Goal: Information Seeking & Learning: Learn about a topic

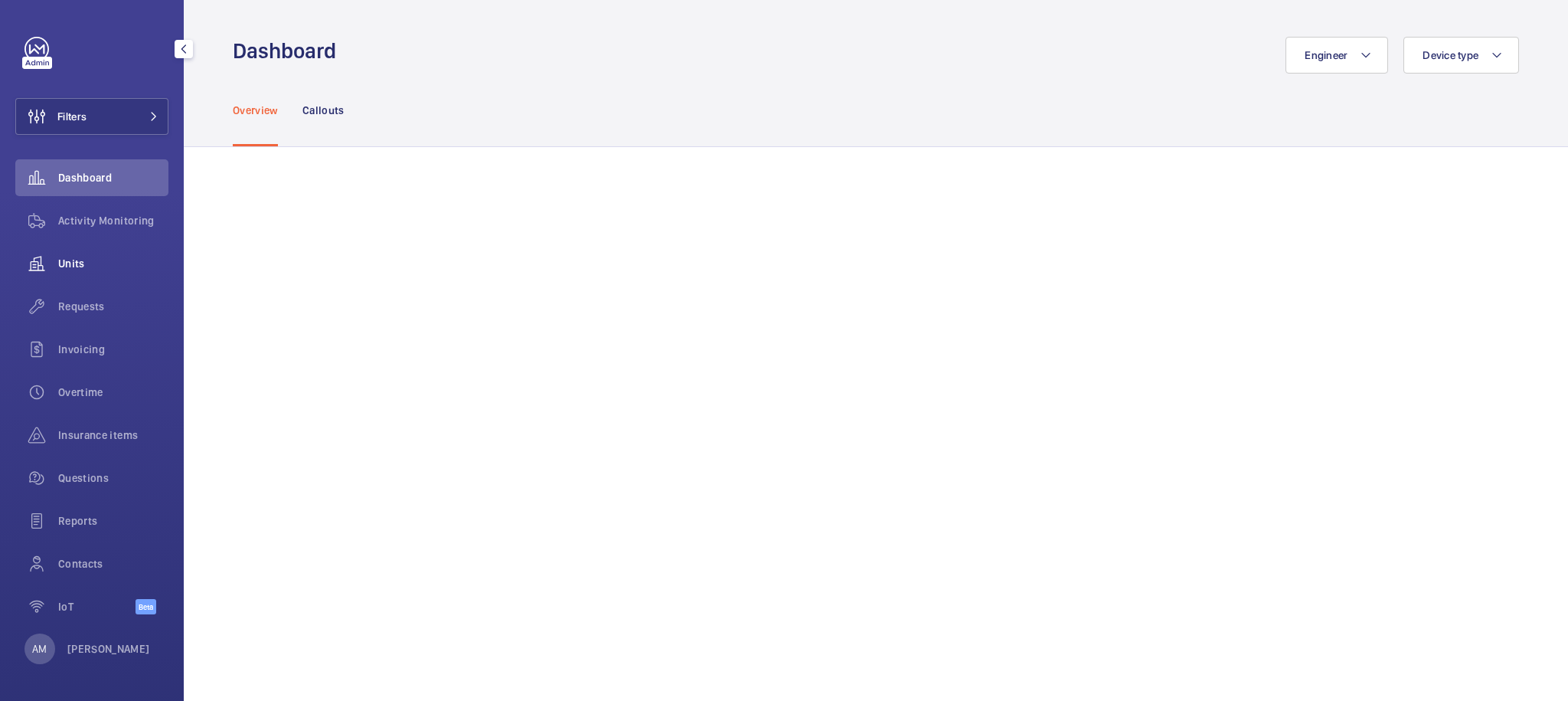
click at [90, 265] on span "Units" at bounding box center [113, 263] width 110 height 15
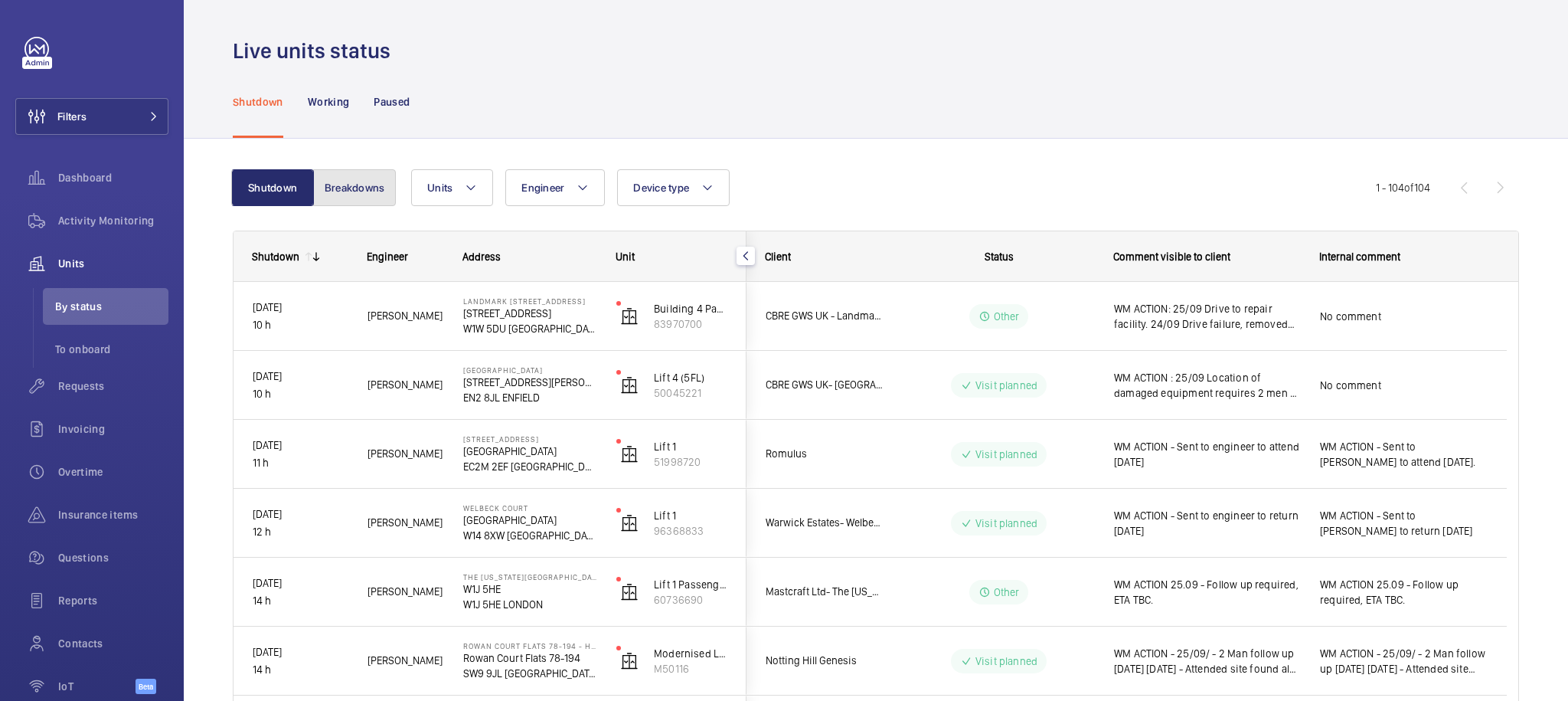
click at [340, 185] on button "Breakdowns" at bounding box center [354, 188] width 83 height 37
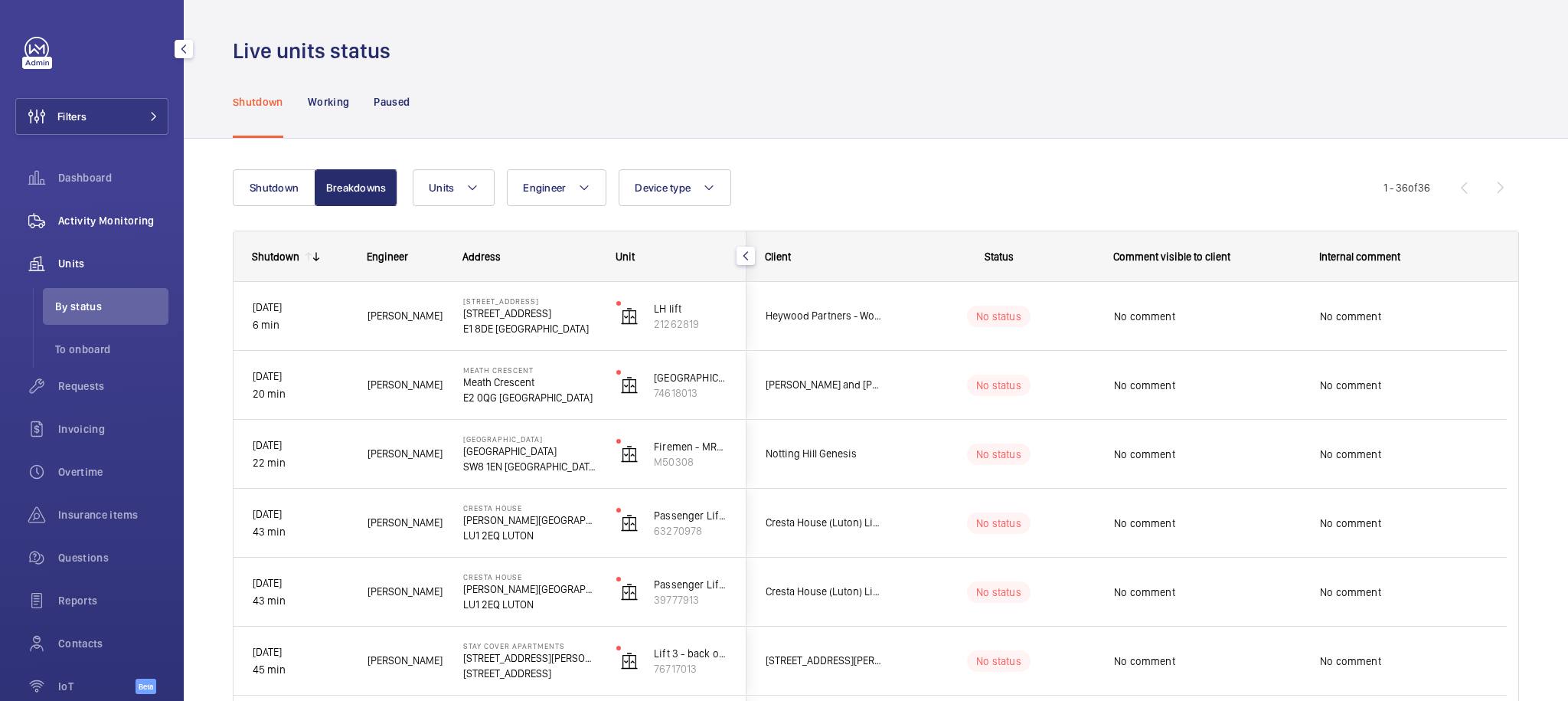
click at [98, 221] on span "Activity Monitoring" at bounding box center [113, 220] width 110 height 15
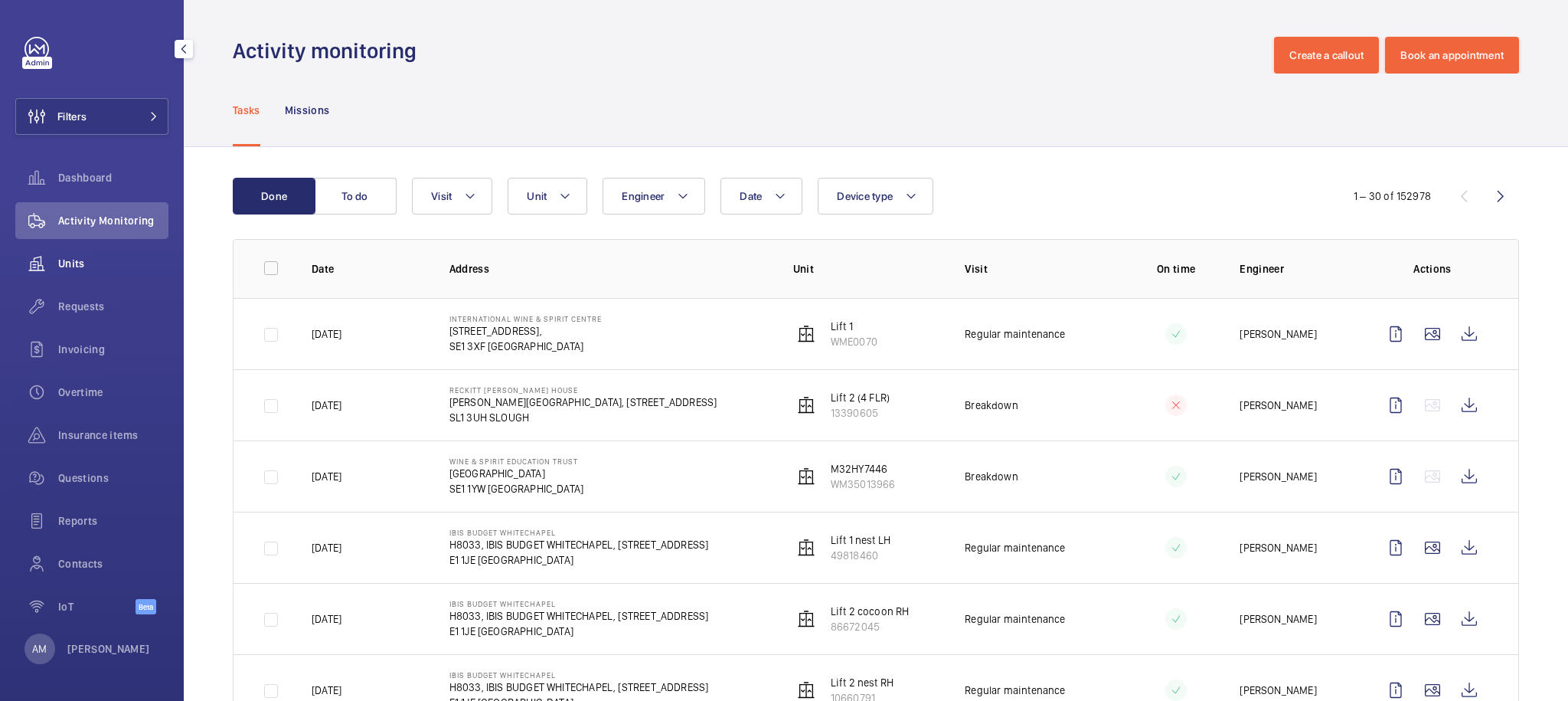
click at [74, 251] on div "Units" at bounding box center [92, 264] width 154 height 37
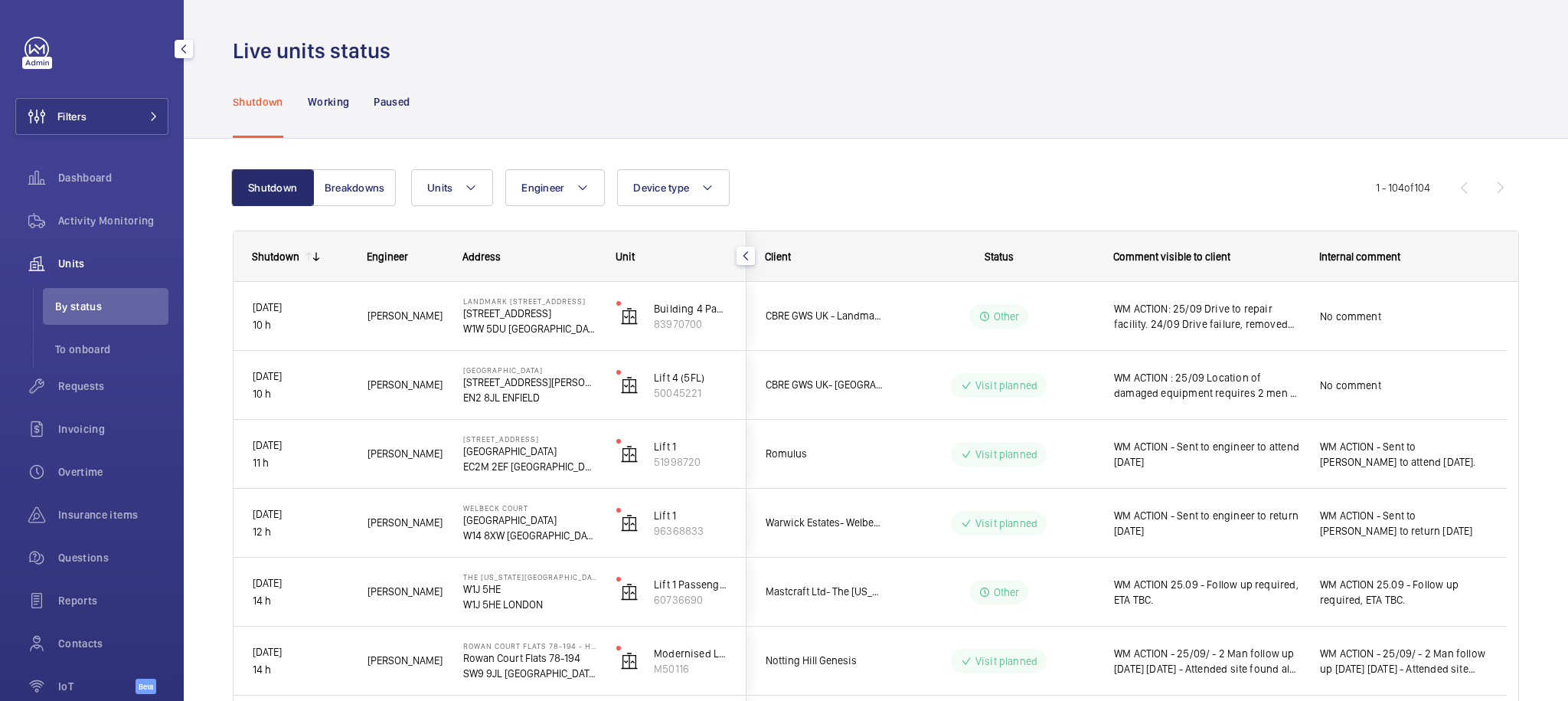
scroll to position [93, 0]
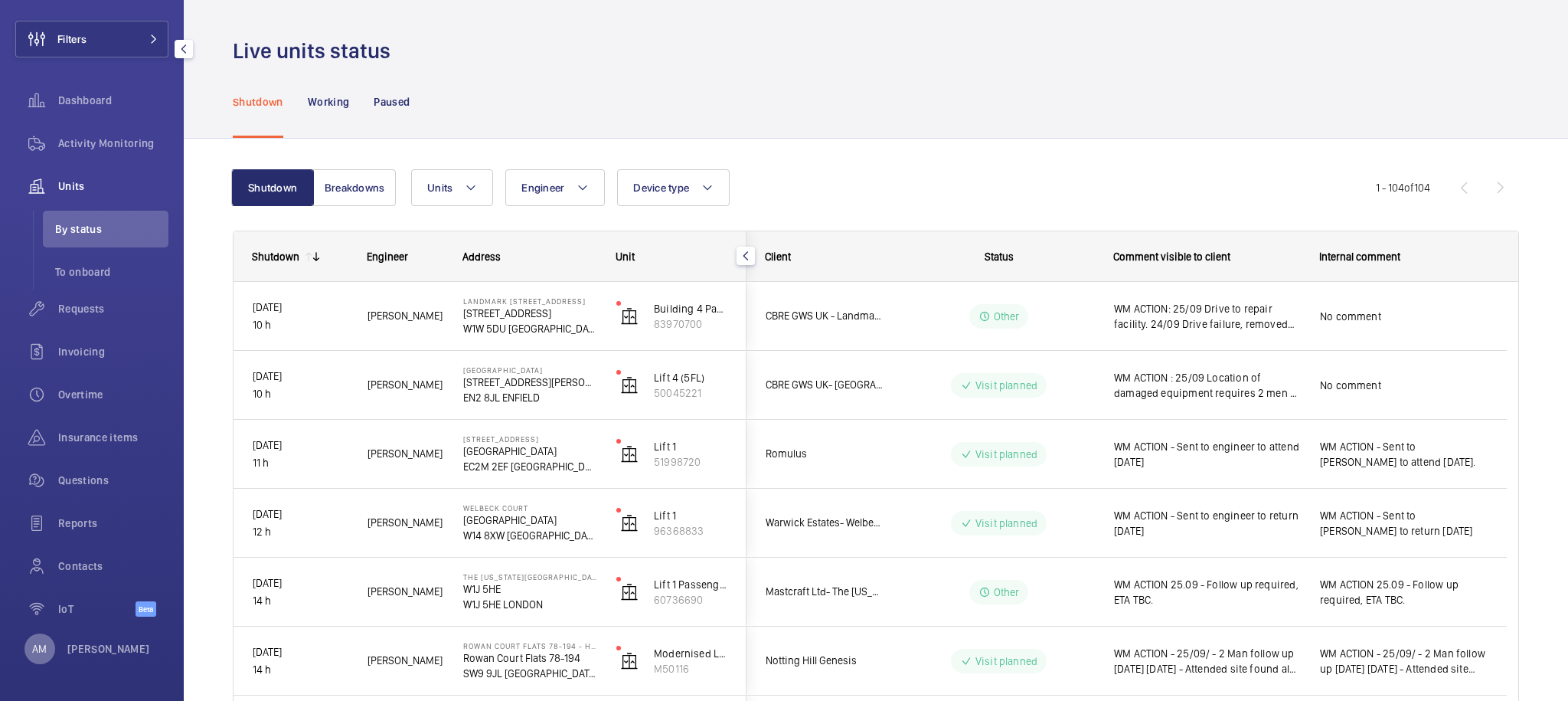
click at [44, 649] on div "AM" at bounding box center [39, 648] width 31 height 31
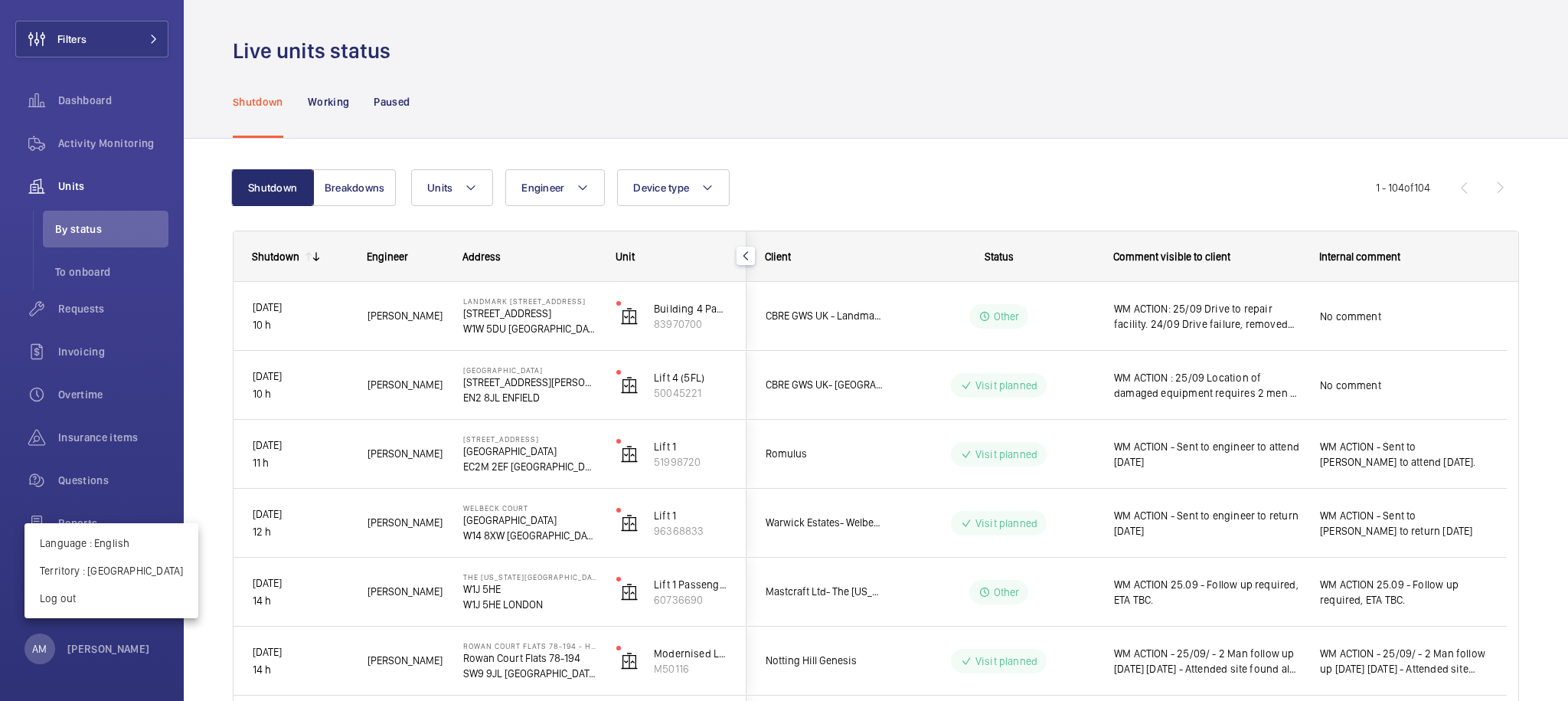
click at [805, 92] on div at bounding box center [784, 350] width 1568 height 701
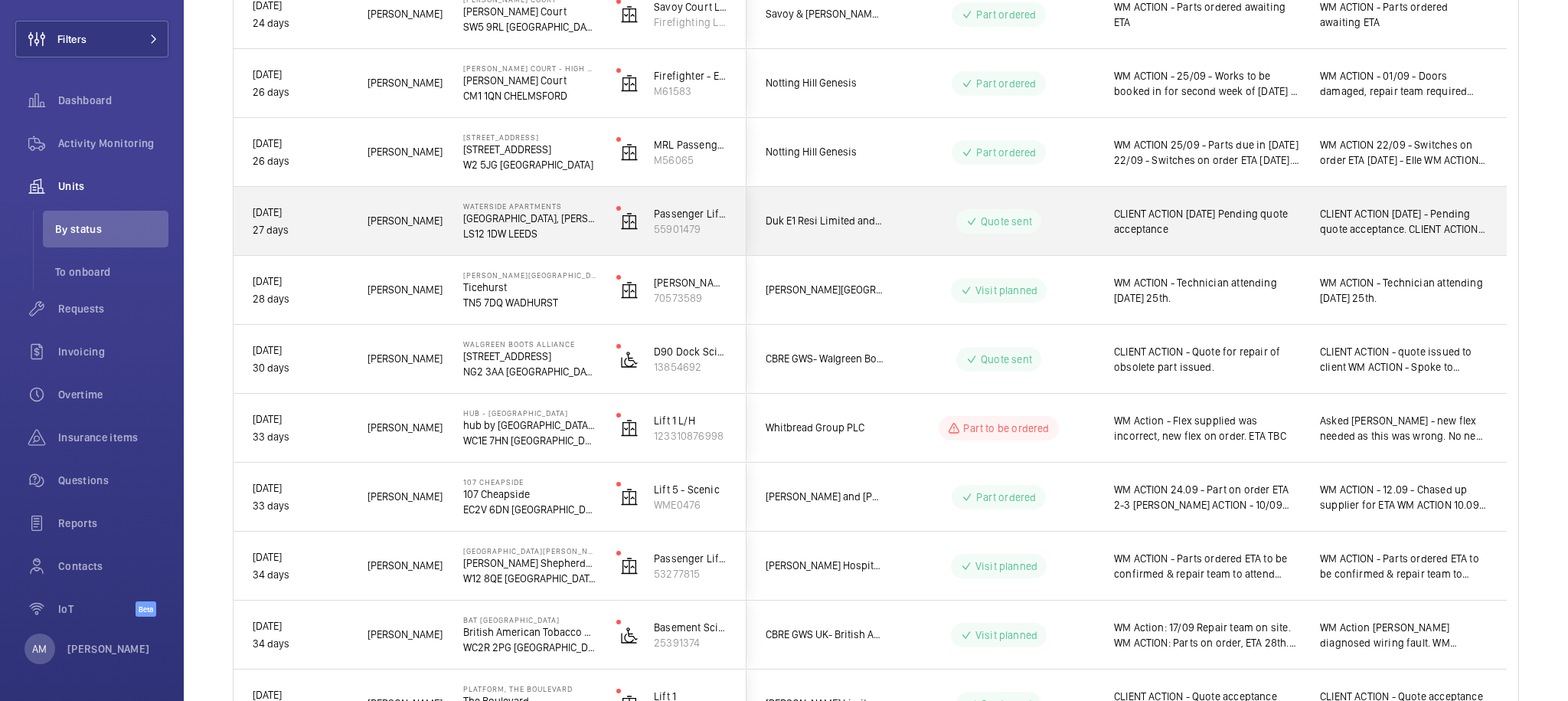
scroll to position [5662, 0]
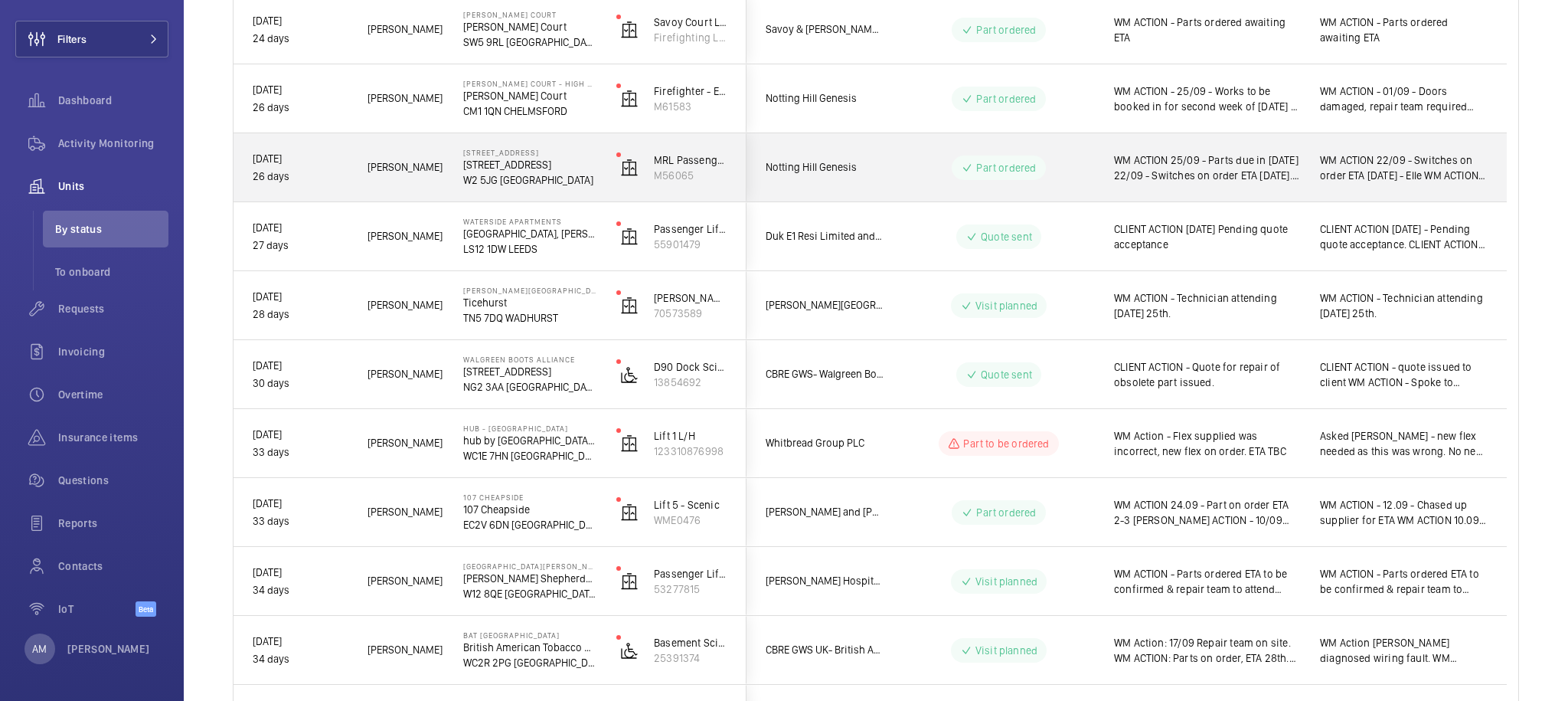
click at [443, 162] on div "[PERSON_NAME]" at bounding box center [396, 168] width 96 height 68
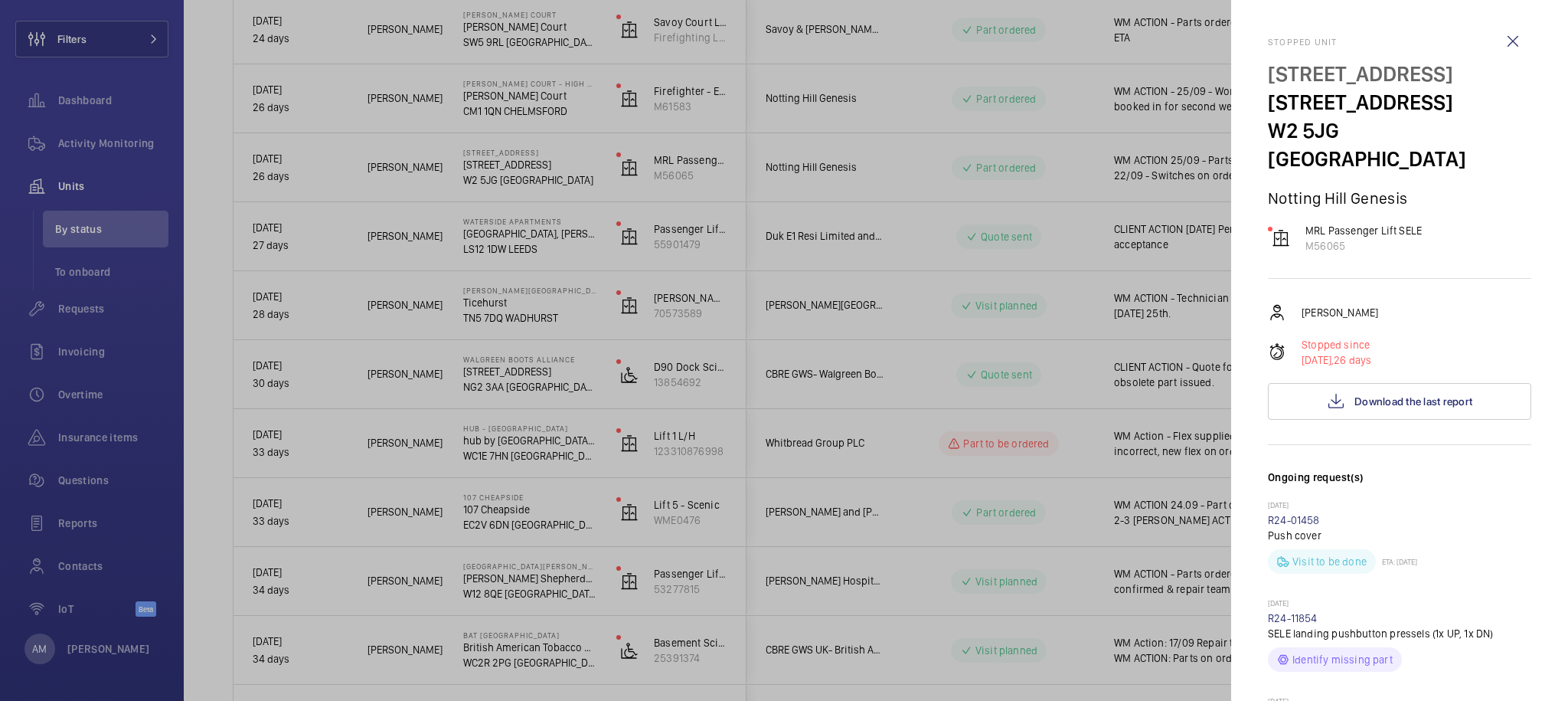
click at [451, 184] on div at bounding box center [784, 350] width 1568 height 701
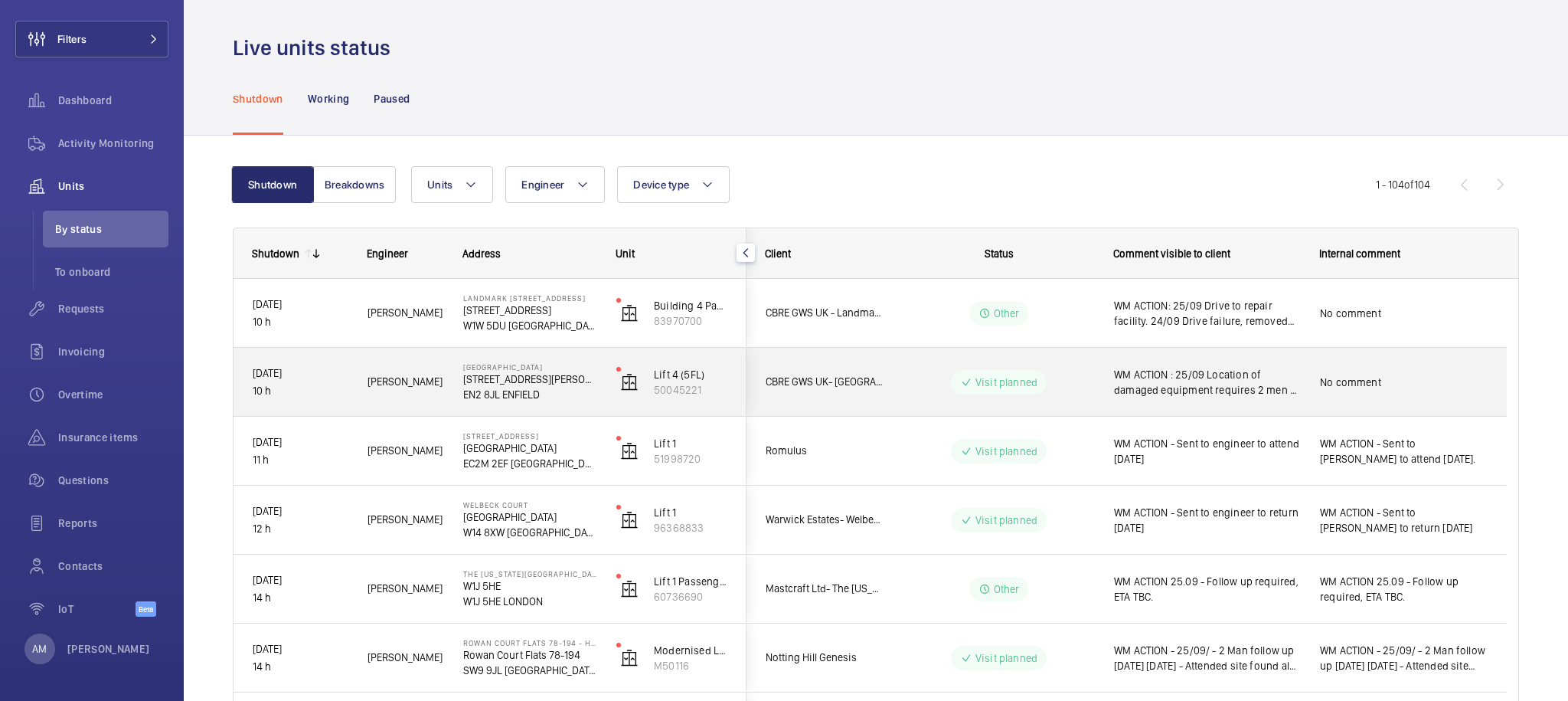
scroll to position [0, 0]
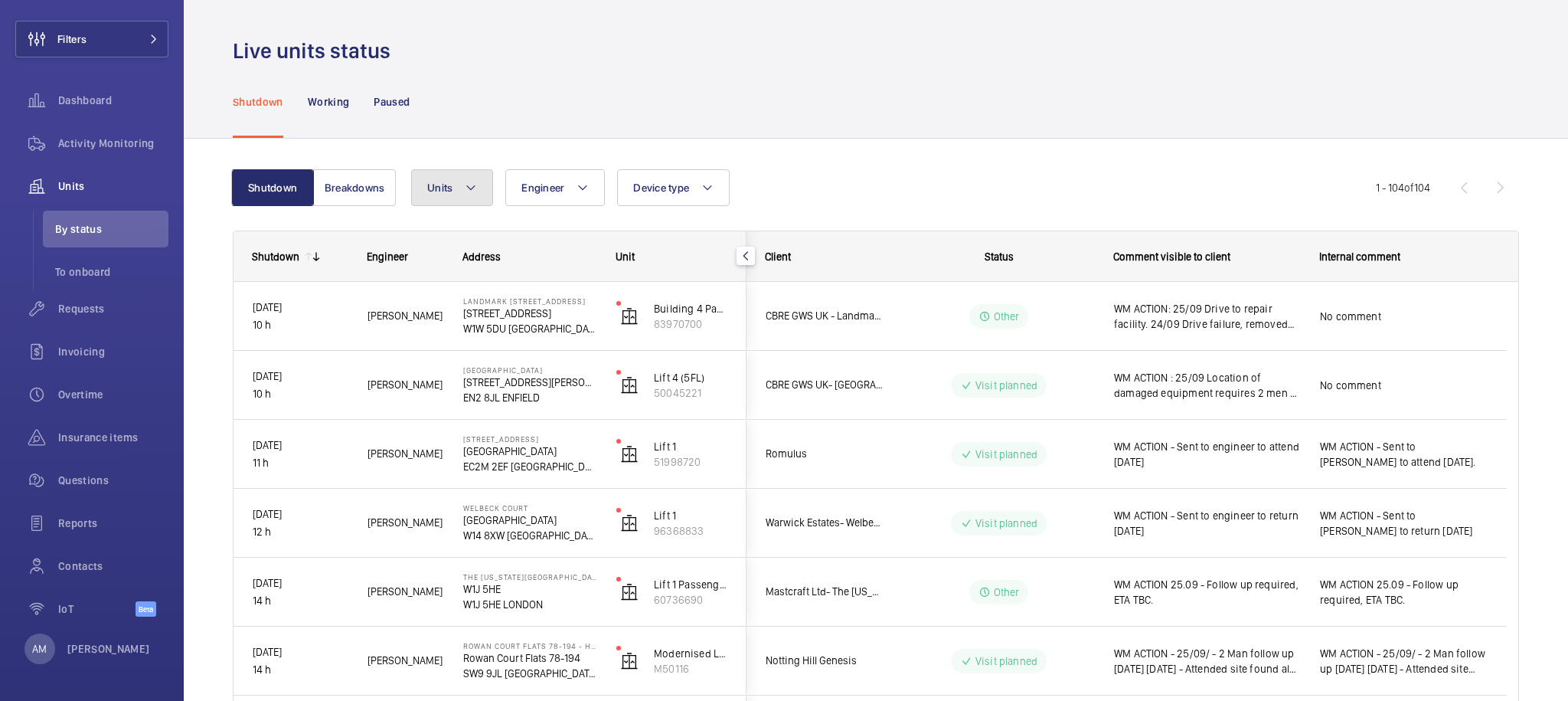
click at [492, 191] on button "Units" at bounding box center [452, 188] width 82 height 37
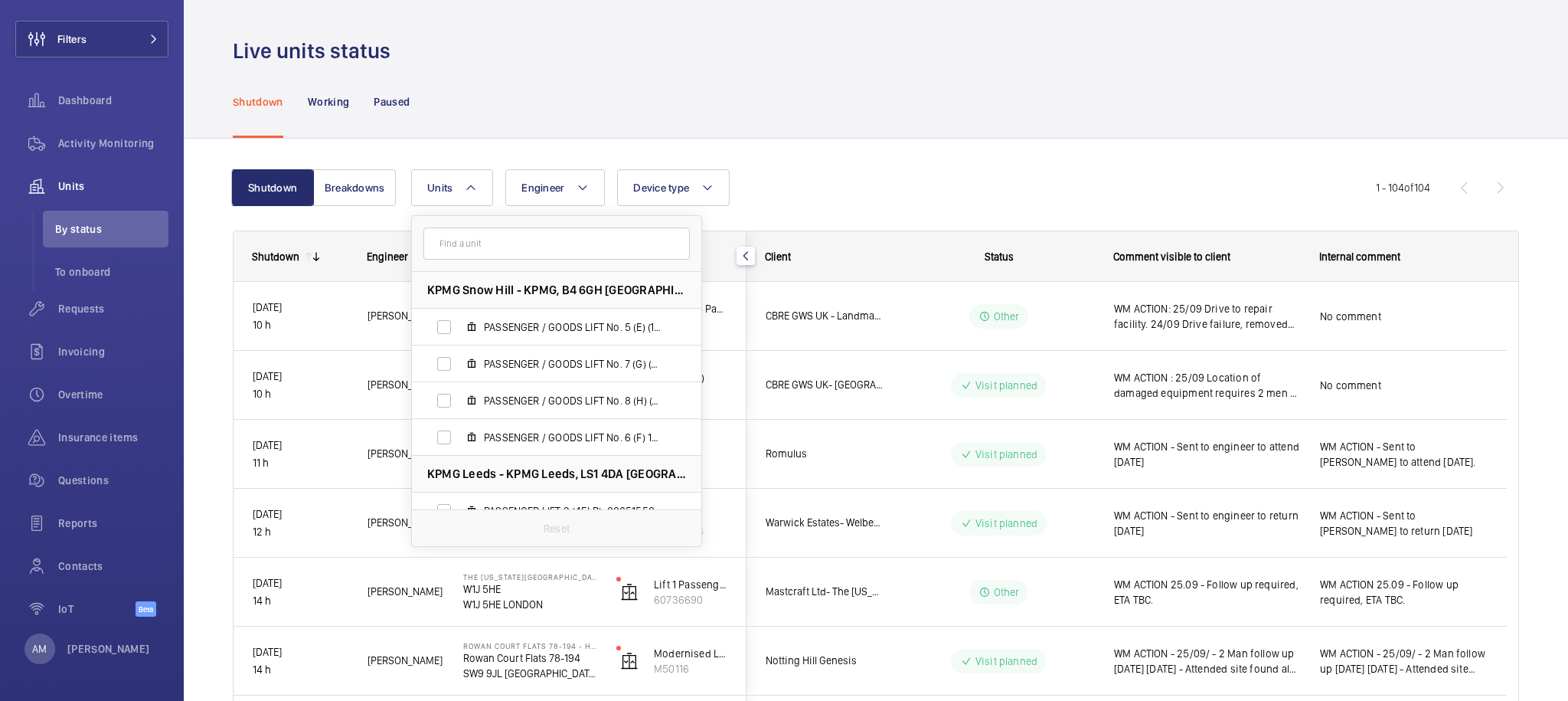
click at [482, 237] on input "text" at bounding box center [556, 244] width 266 height 33
type input "presc"
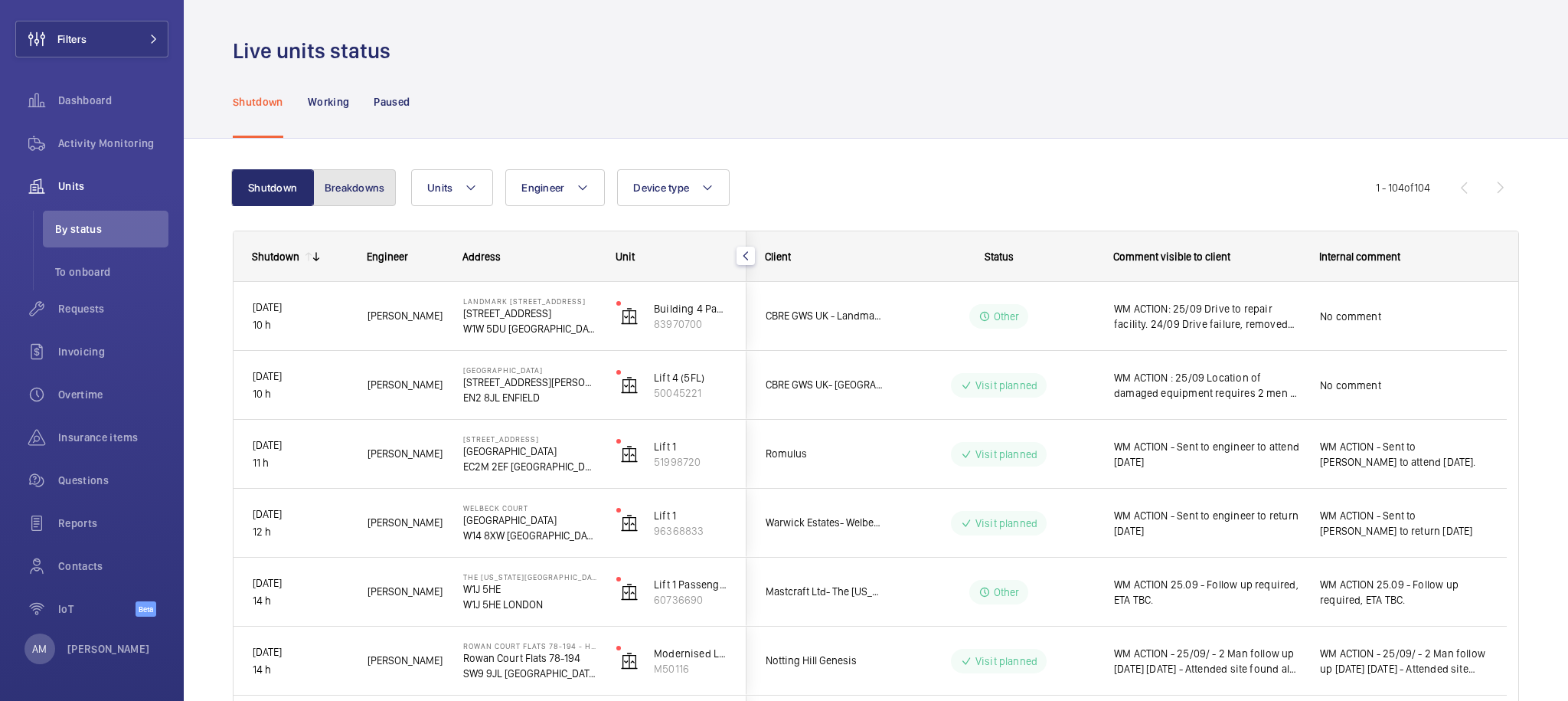
click at [352, 188] on button "Breakdowns" at bounding box center [354, 188] width 83 height 37
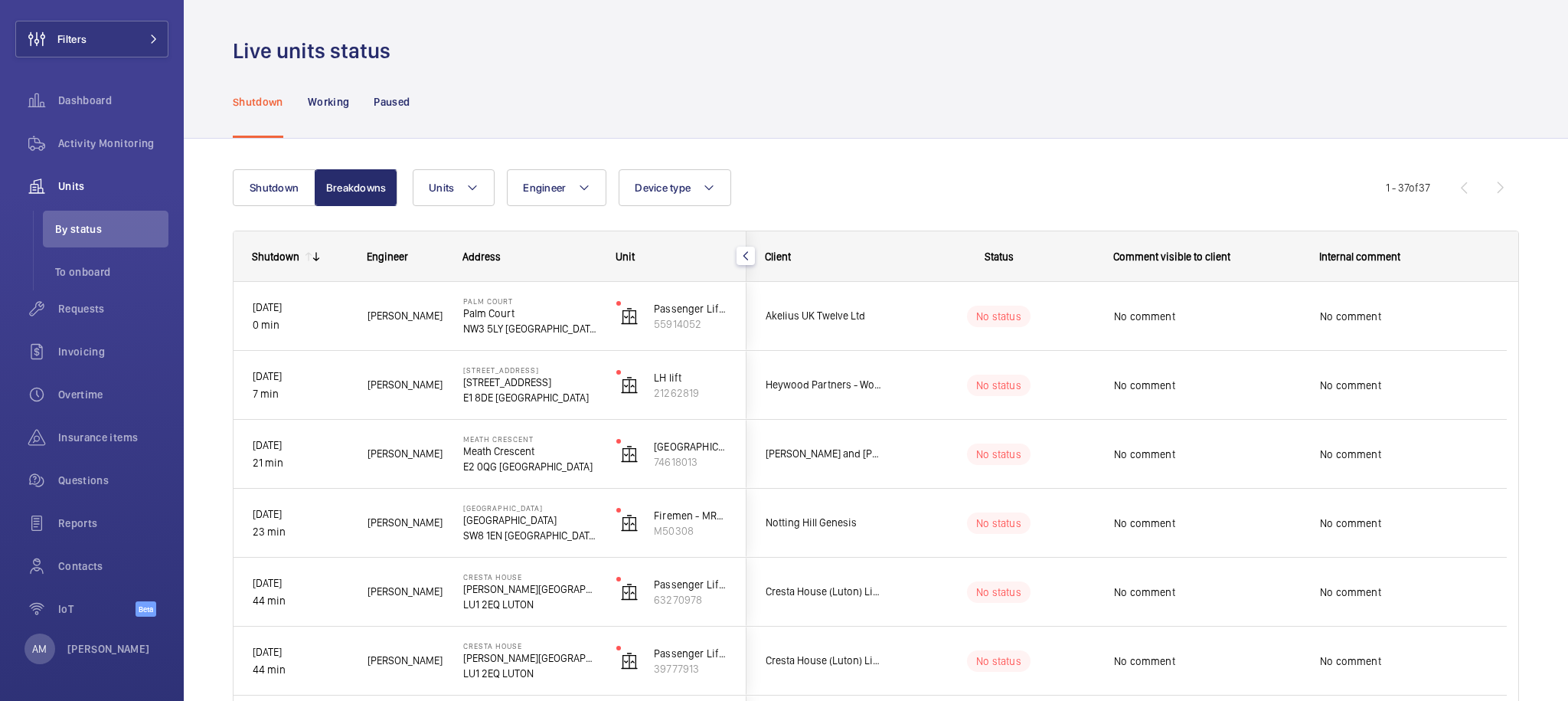
click at [512, 116] on div "Shutdown Working Paused" at bounding box center [876, 101] width 1287 height 73
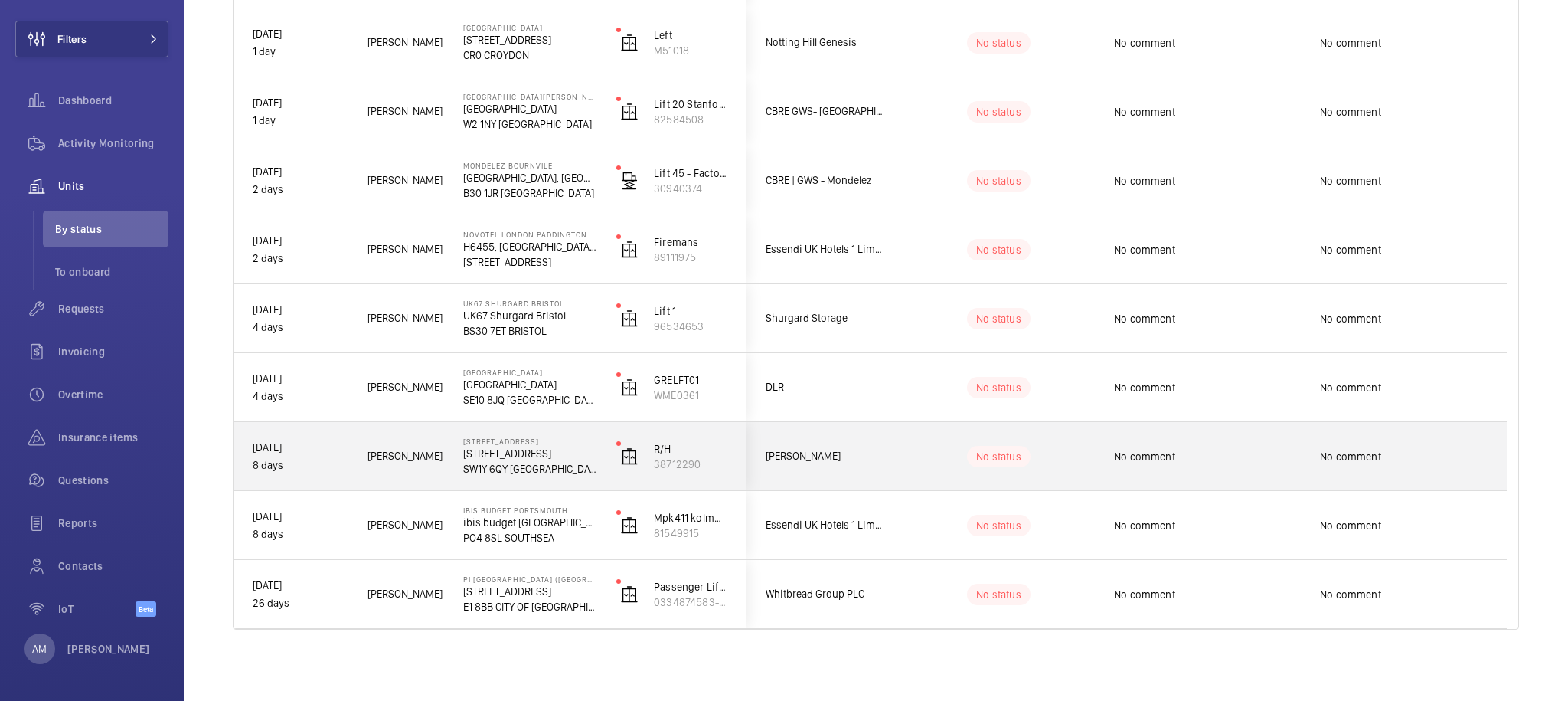
scroll to position [2202, 0]
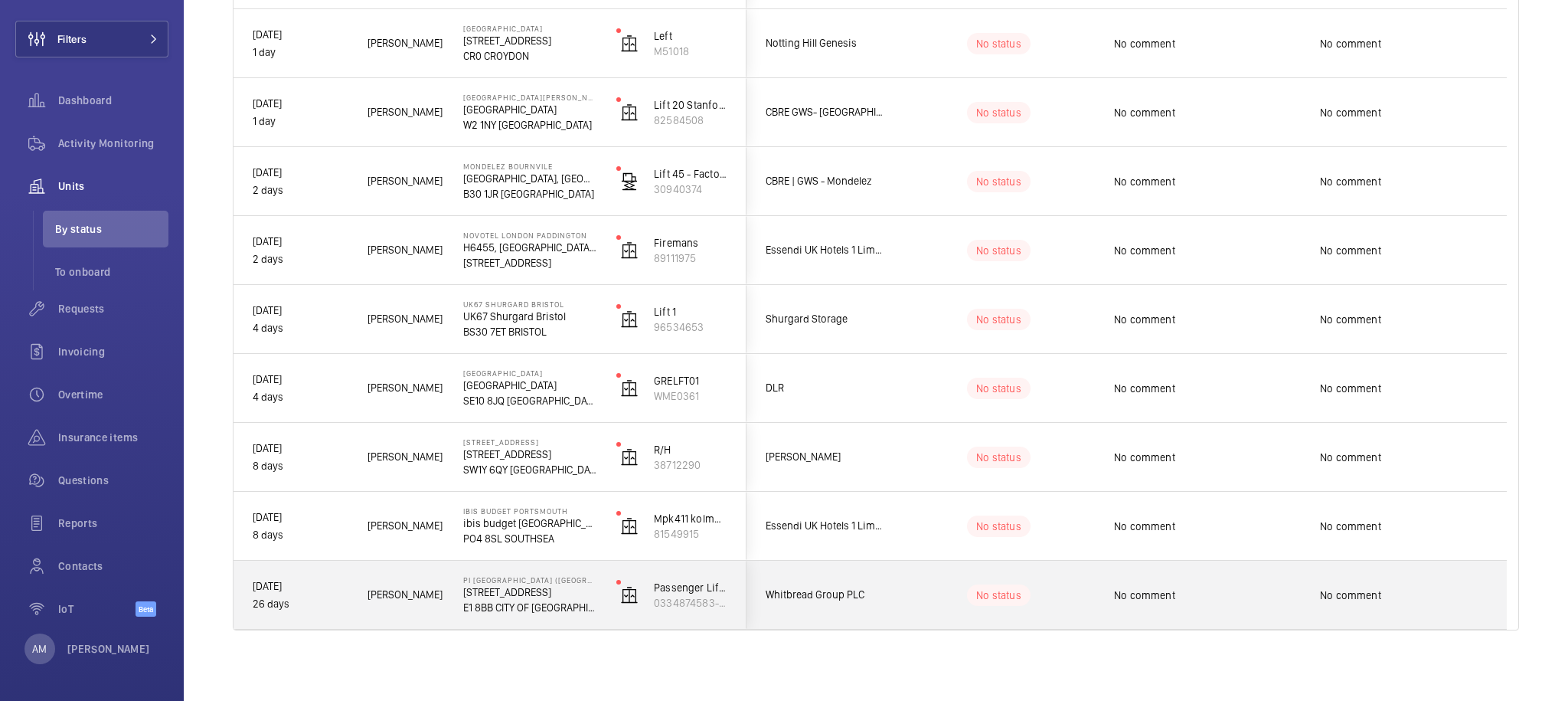
click at [1218, 599] on span "No comment" at bounding box center [1207, 595] width 186 height 15
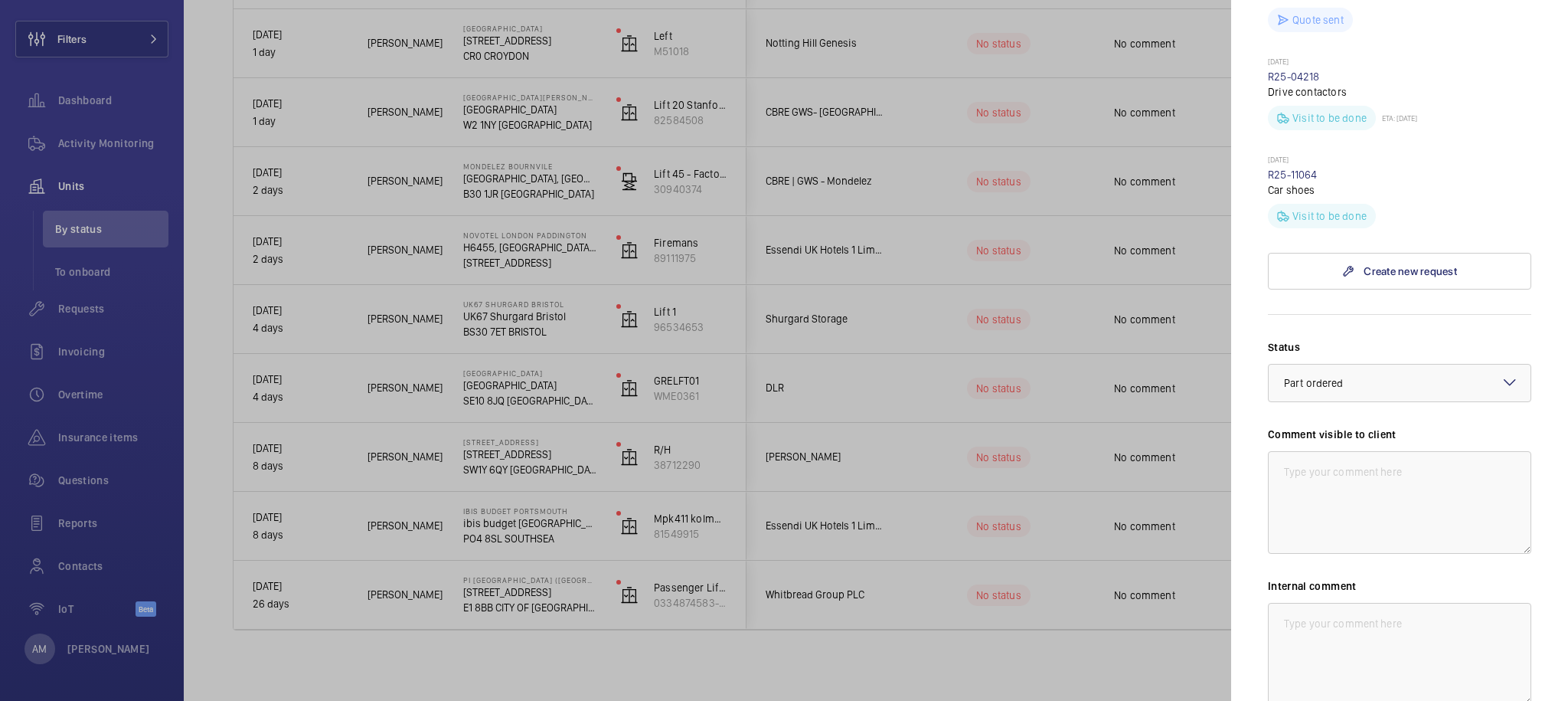
scroll to position [855, 0]
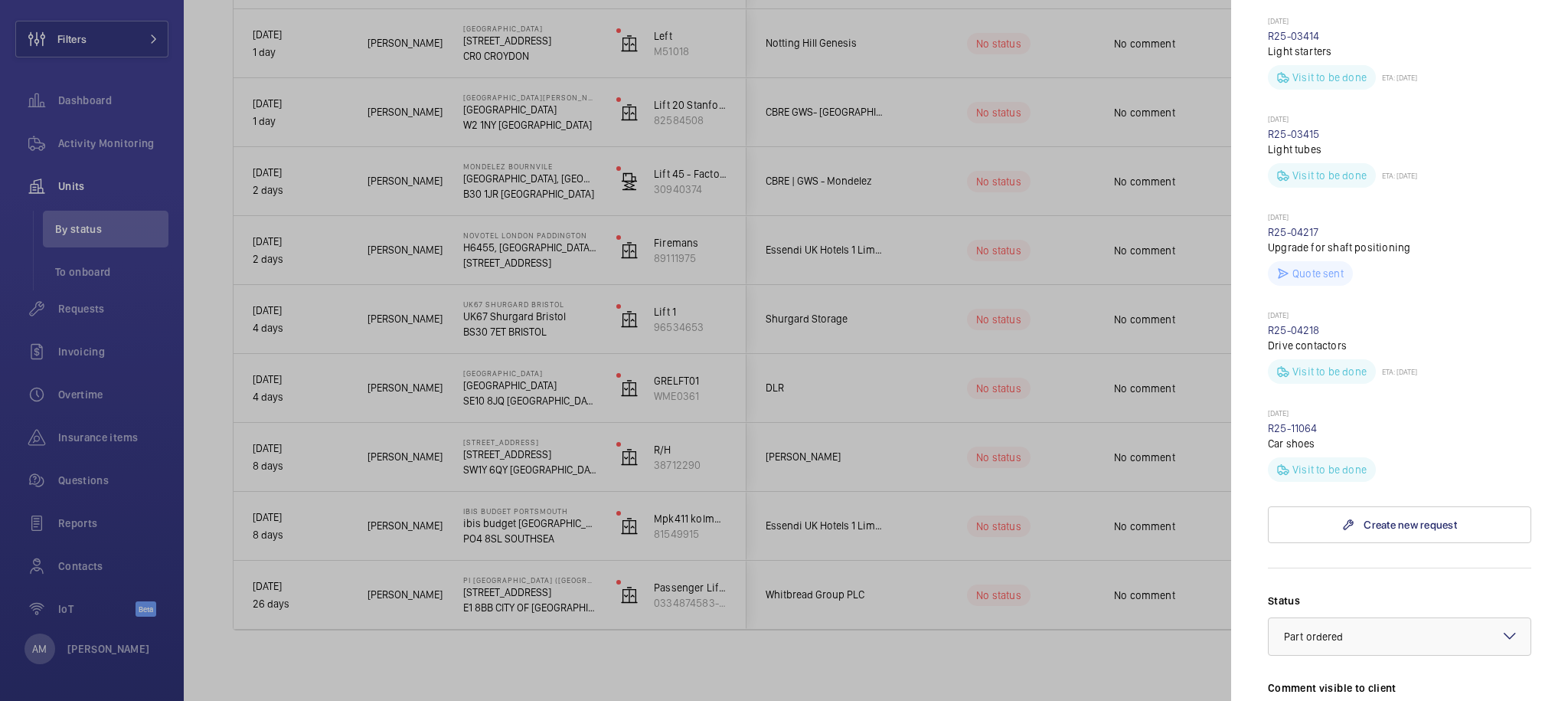
click at [1002, 597] on div at bounding box center [784, 350] width 1568 height 701
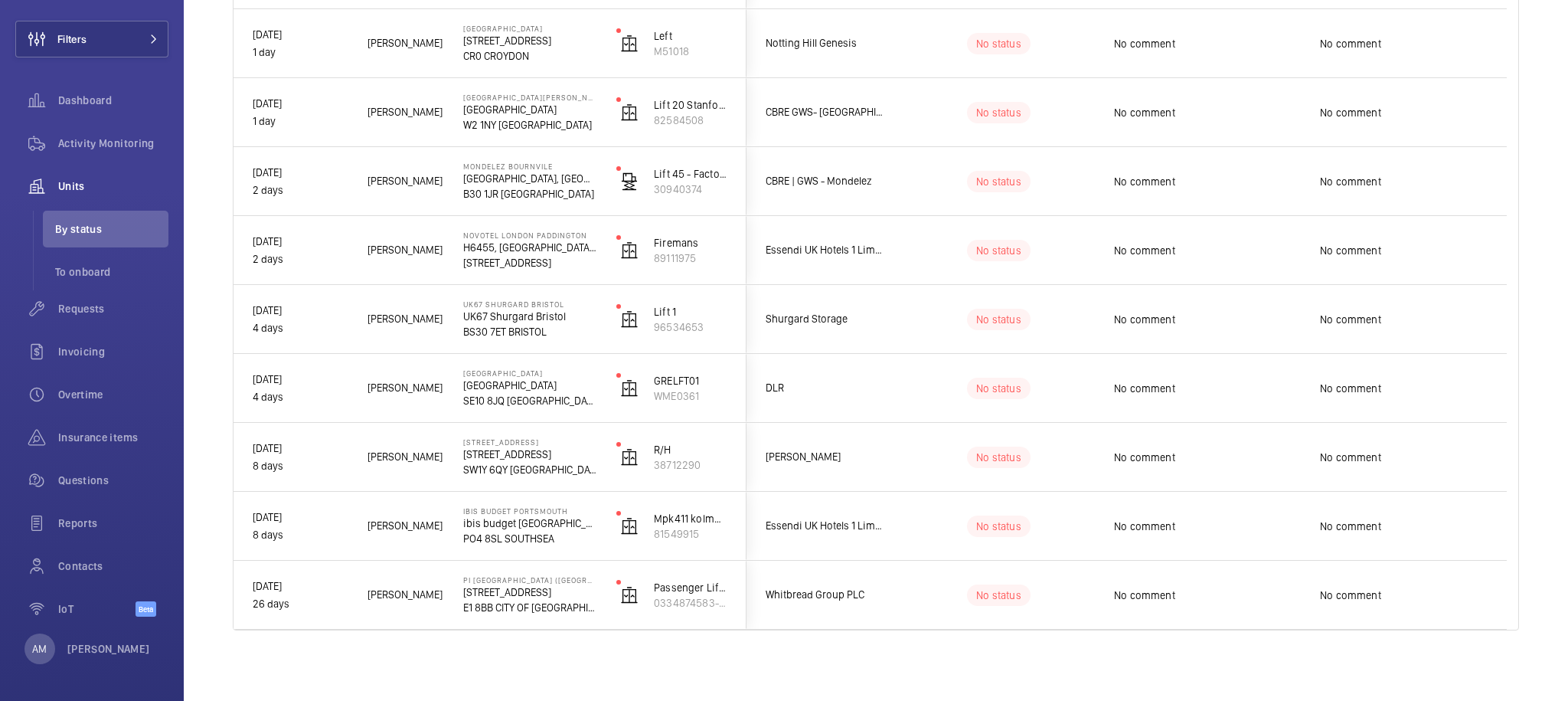
scroll to position [0, 0]
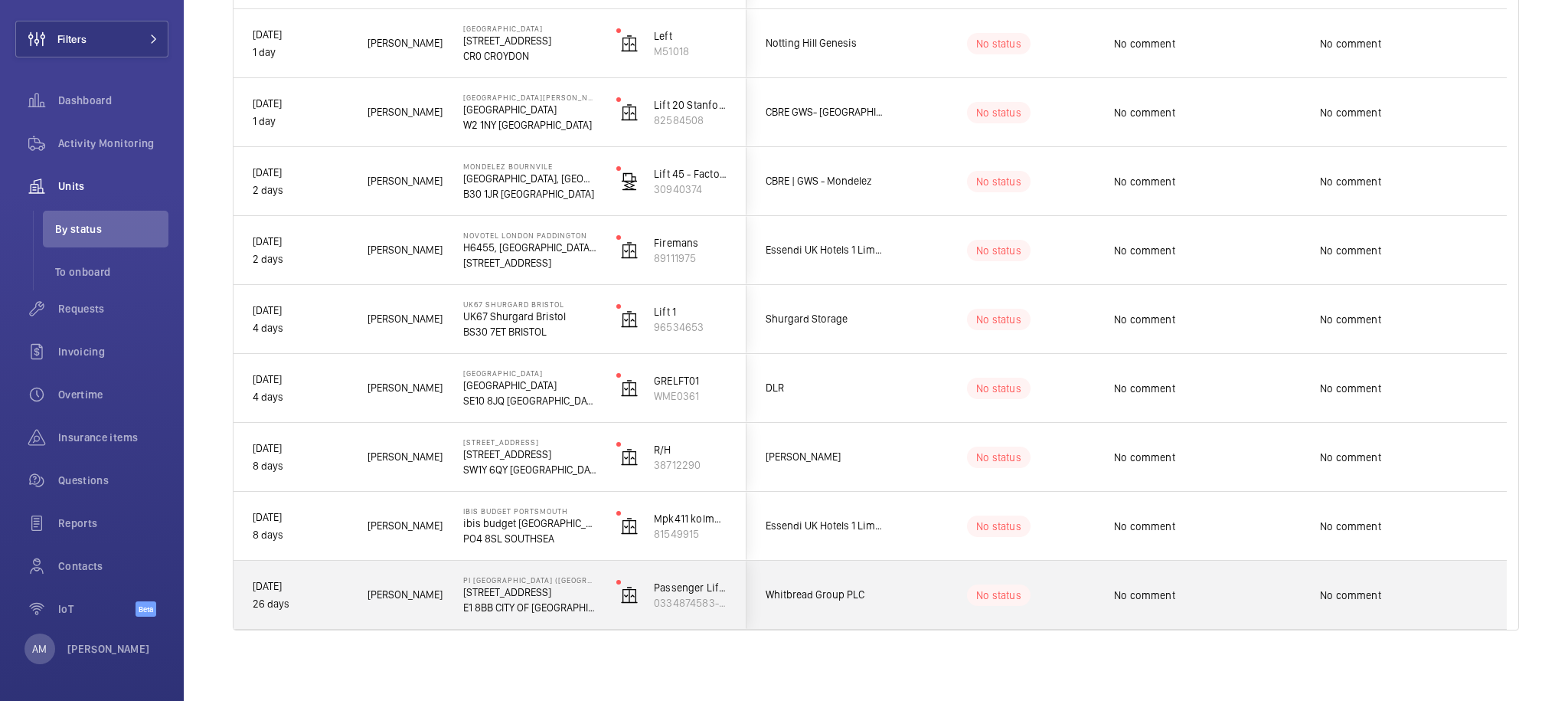
click at [1165, 589] on span "No comment" at bounding box center [1207, 595] width 186 height 15
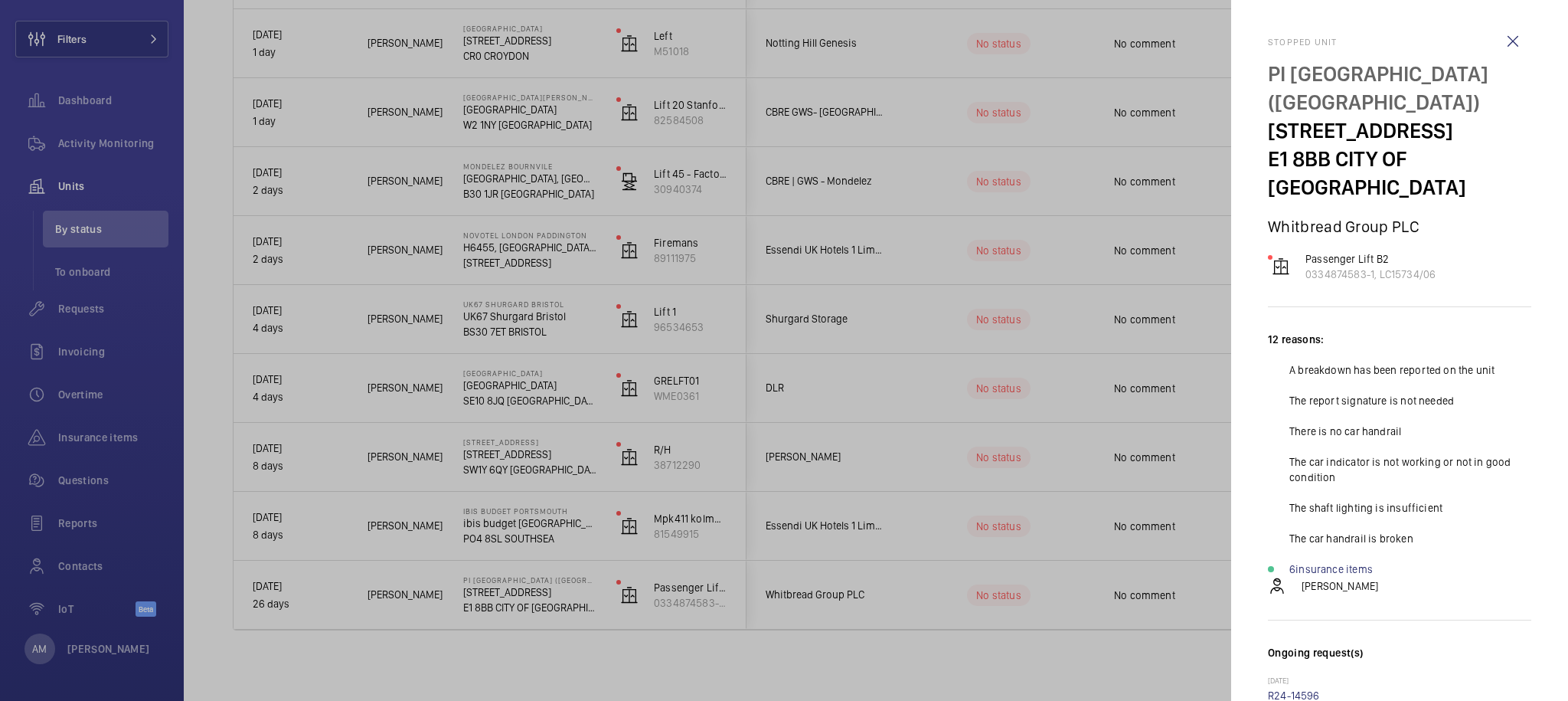
click at [1036, 544] on div at bounding box center [784, 350] width 1568 height 701
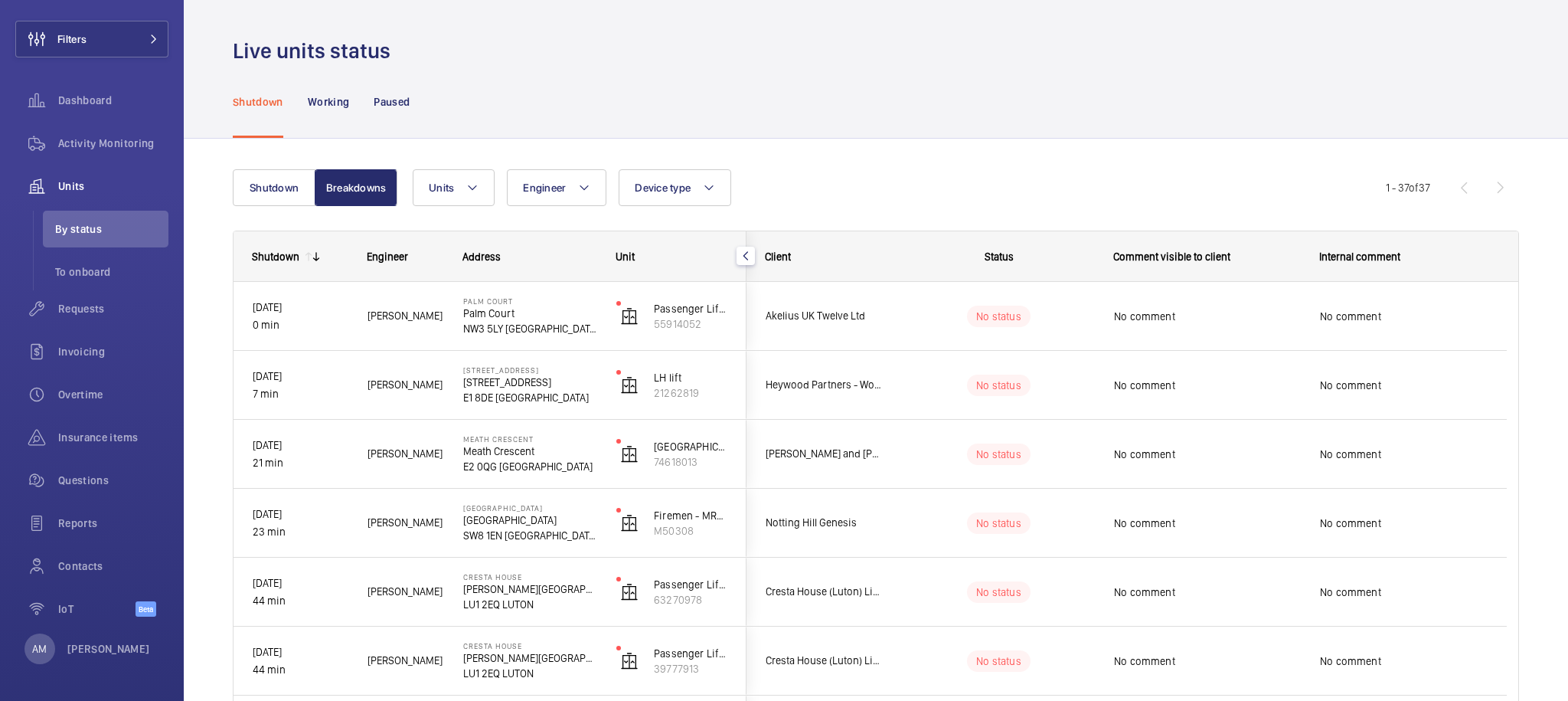
click at [744, 130] on div "Shutdown Working Paused" at bounding box center [876, 101] width 1287 height 73
